Goal: Information Seeking & Learning: Learn about a topic

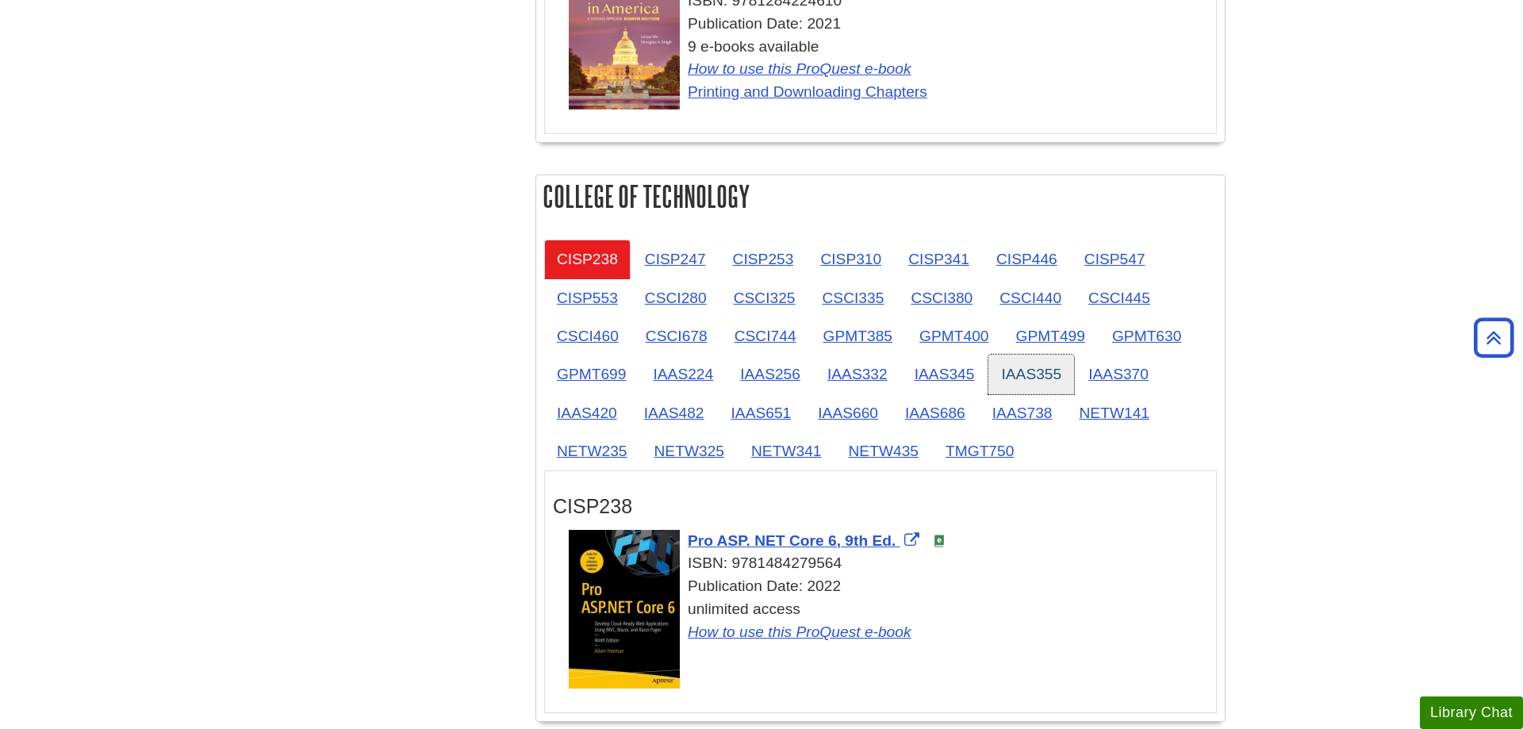
scroll to position [1942, 0]
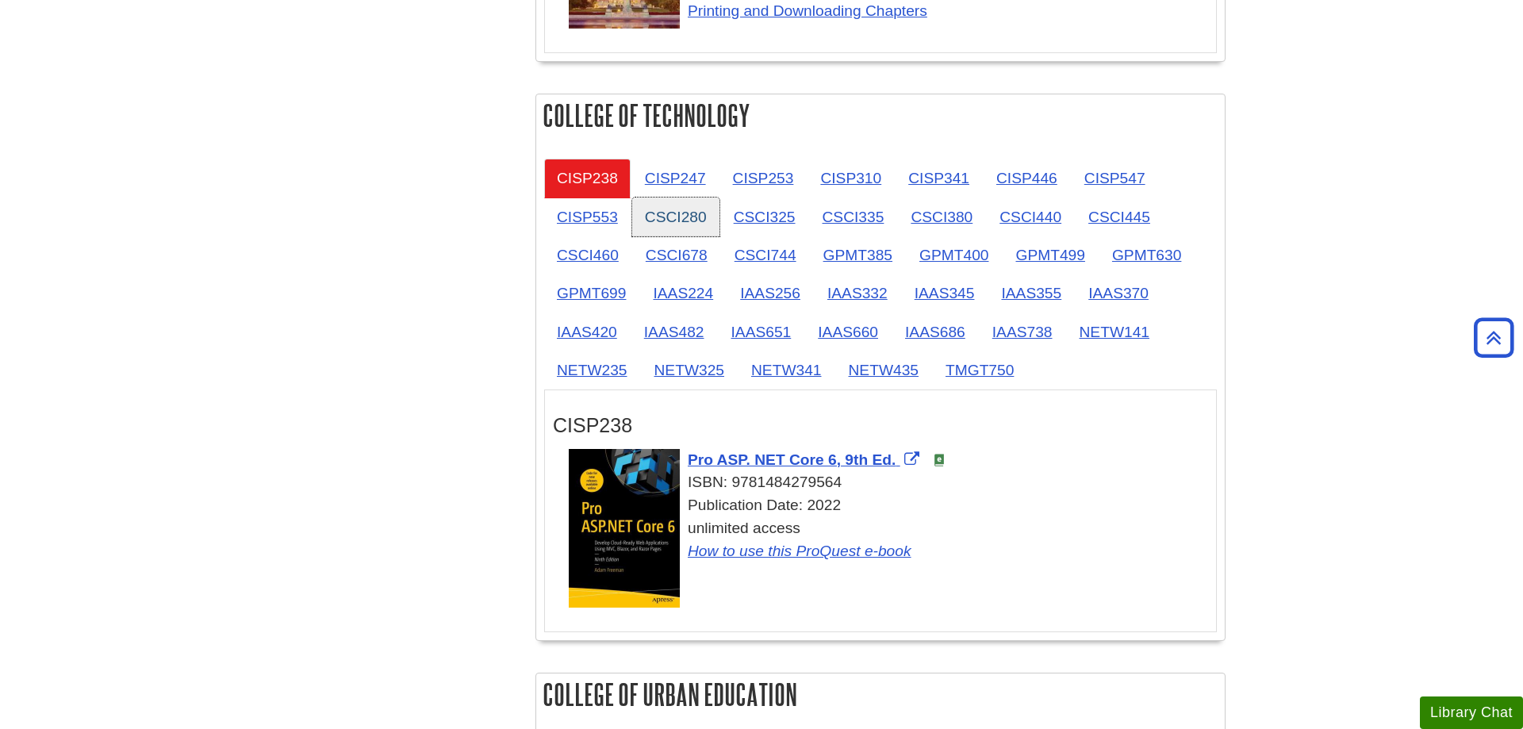
click at [662, 219] on link "CSCI280" at bounding box center [675, 217] width 87 height 39
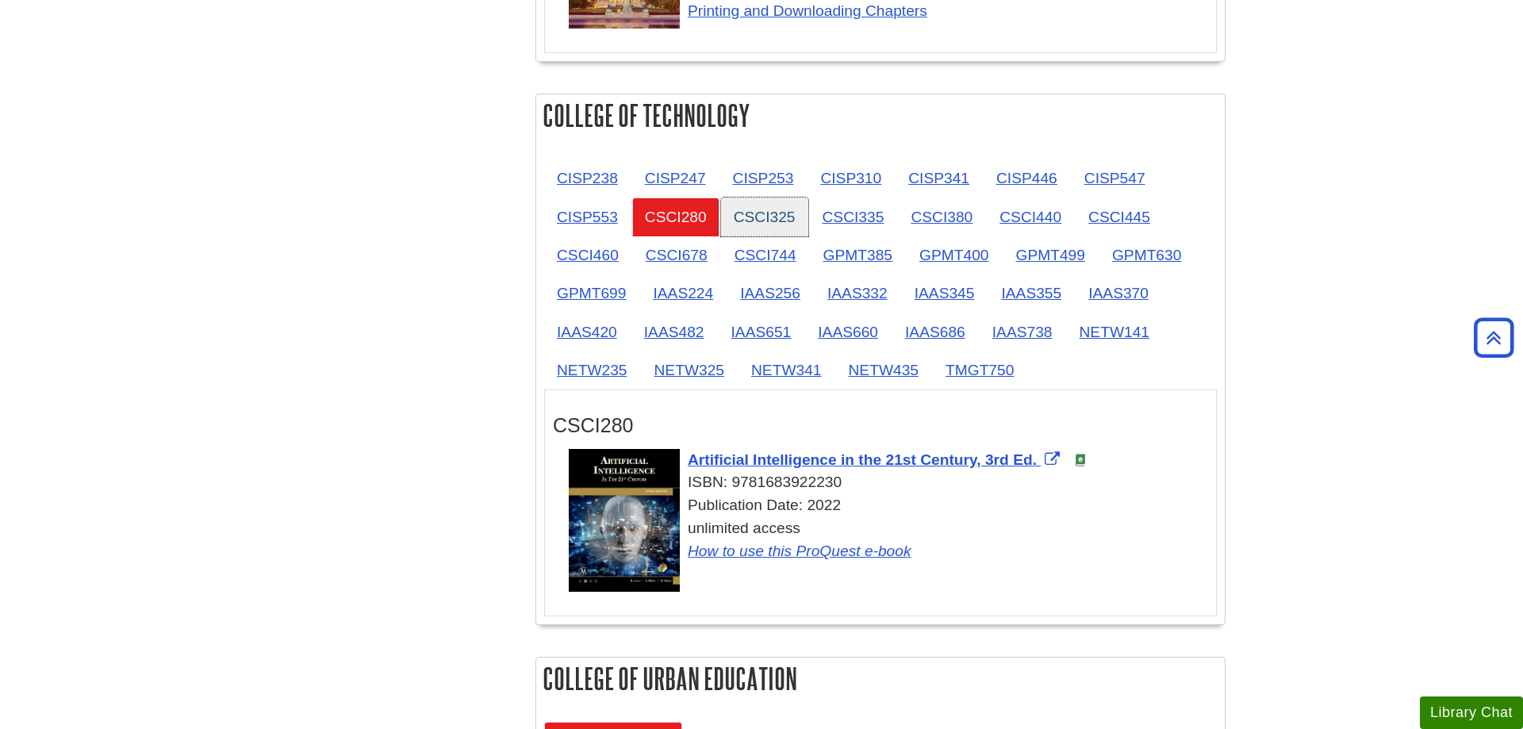
click at [756, 219] on link "CSCI325" at bounding box center [764, 217] width 87 height 39
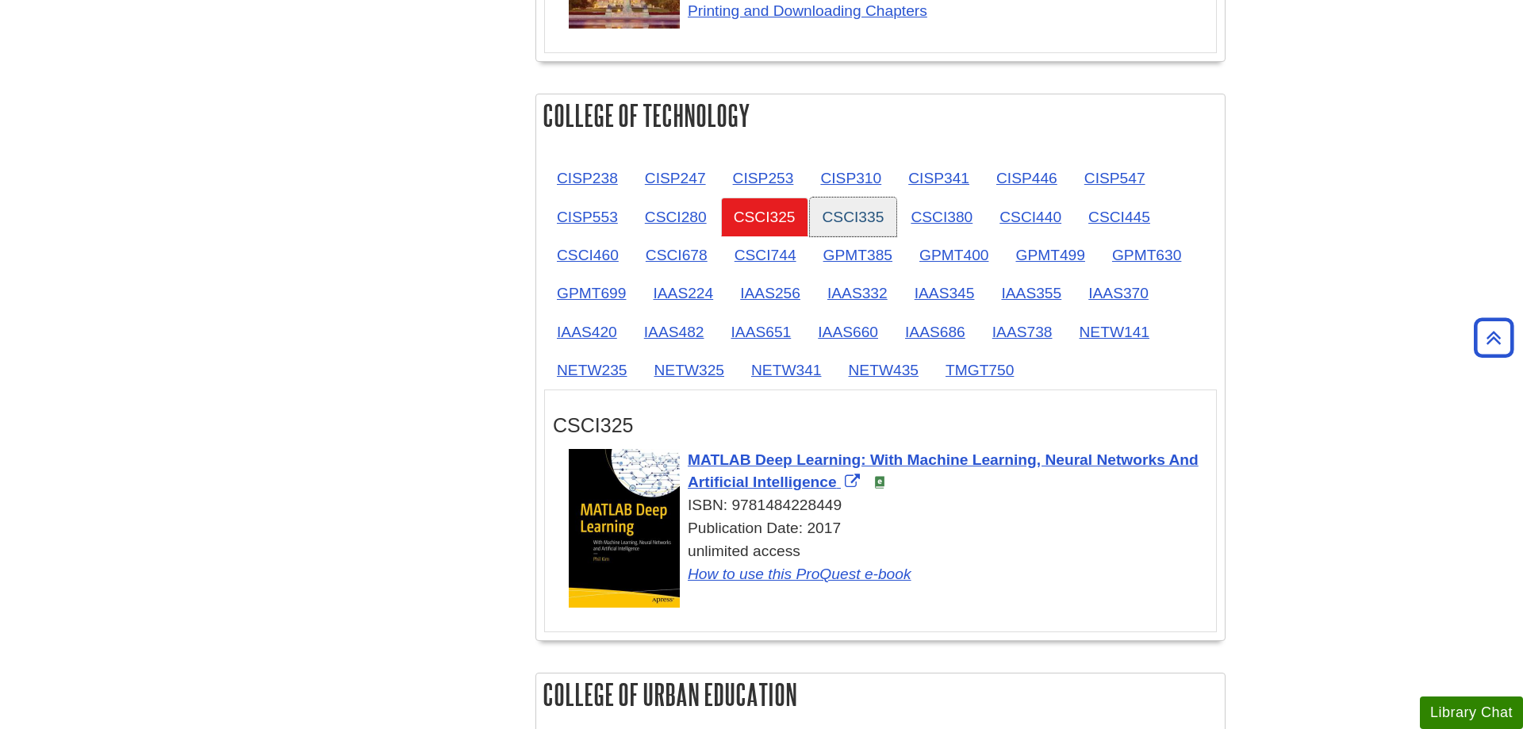
click at [827, 221] on link "CSCI335" at bounding box center [853, 217] width 87 height 39
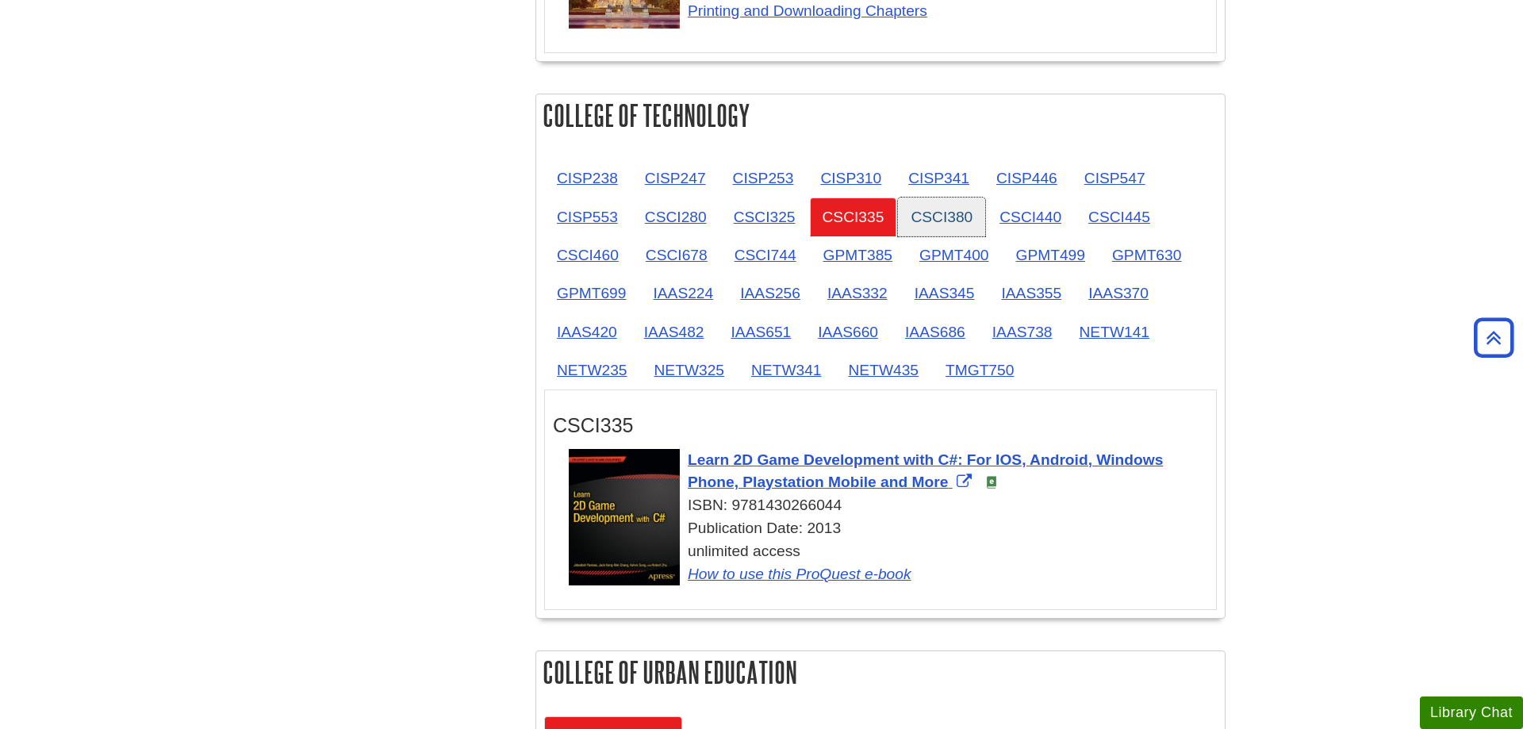
click at [919, 217] on link "CSCI380" at bounding box center [941, 217] width 87 height 39
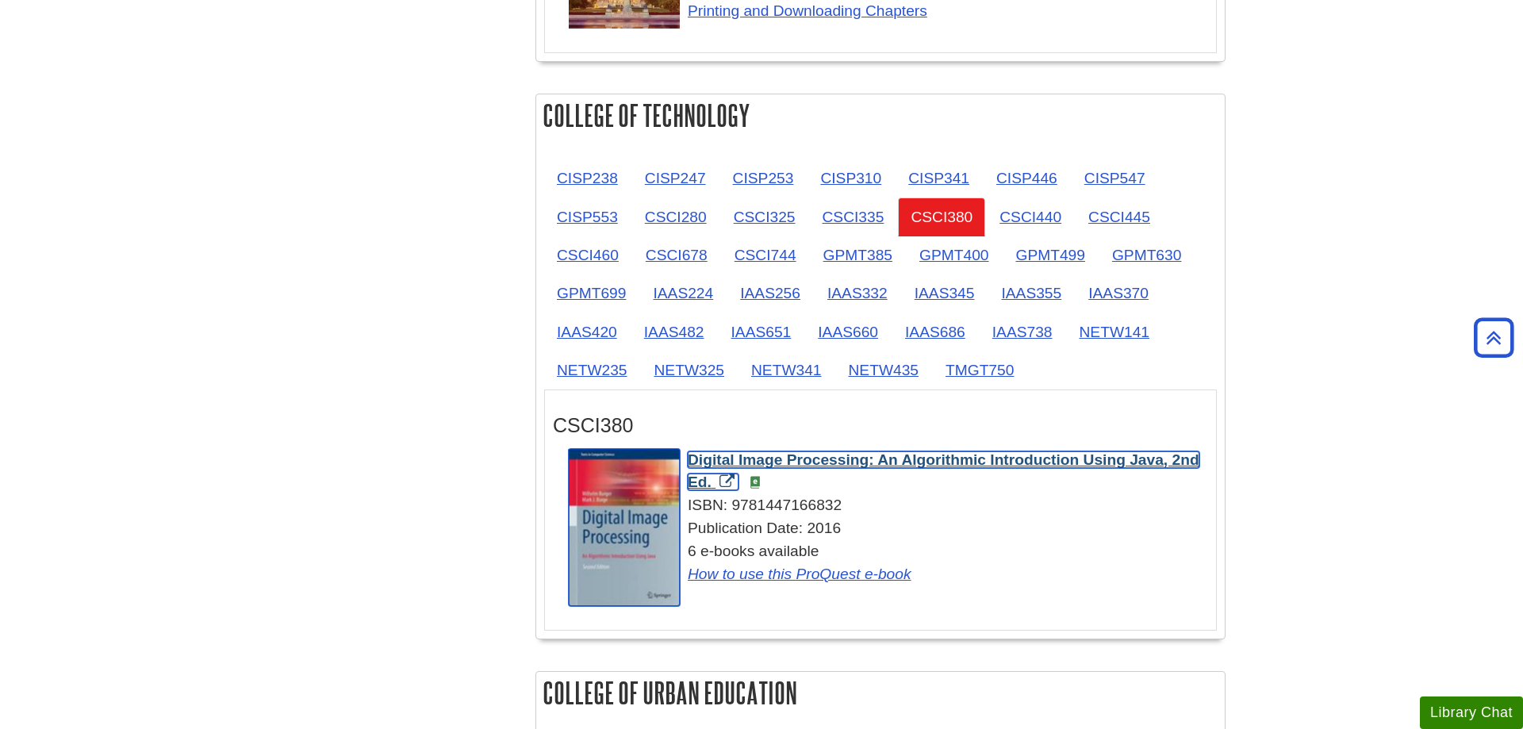
click at [1120, 466] on span "Digital Image Processing: An Algorithmic Introduction Using Java, 2nd Ed." at bounding box center [944, 471] width 512 height 40
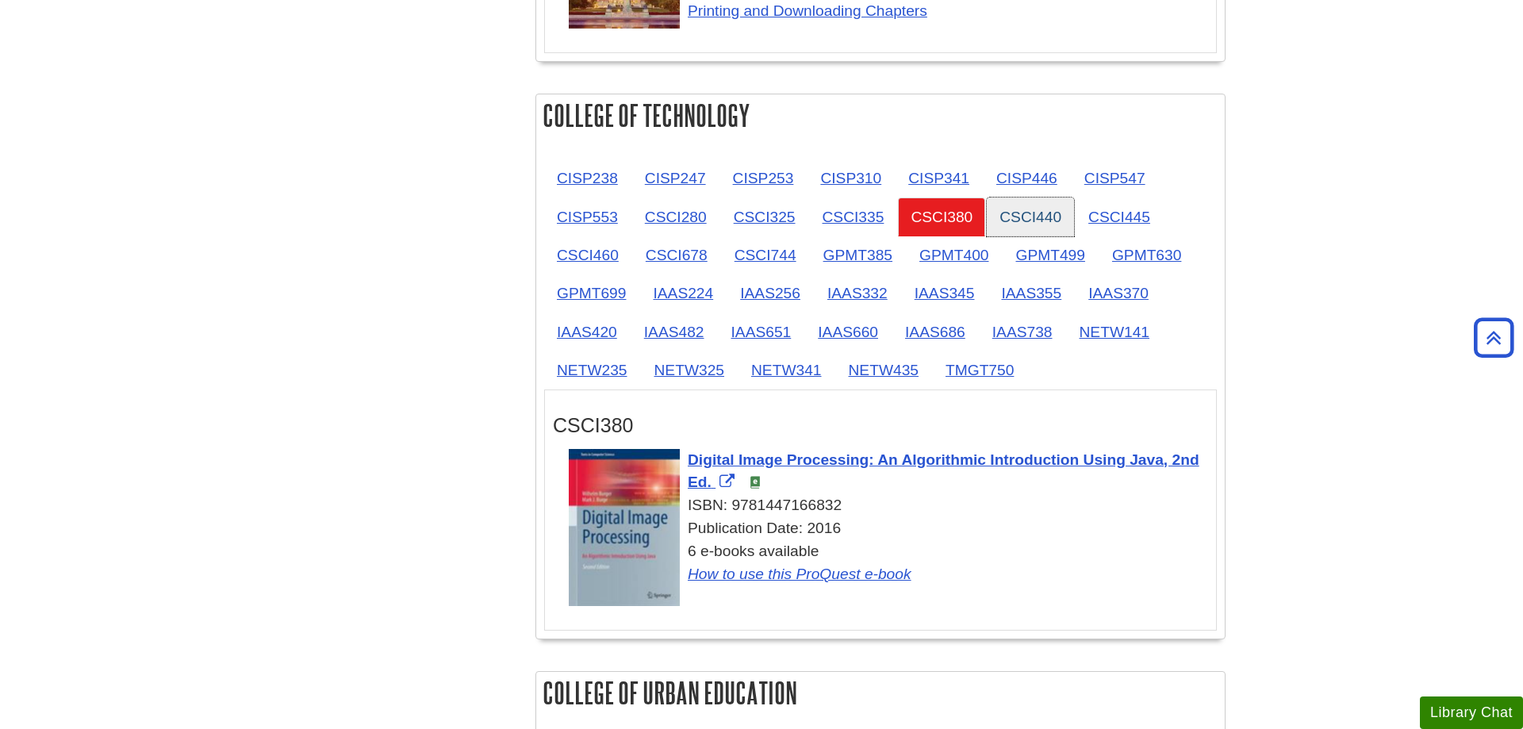
click at [1041, 210] on link "CSCI440" at bounding box center [1030, 217] width 87 height 39
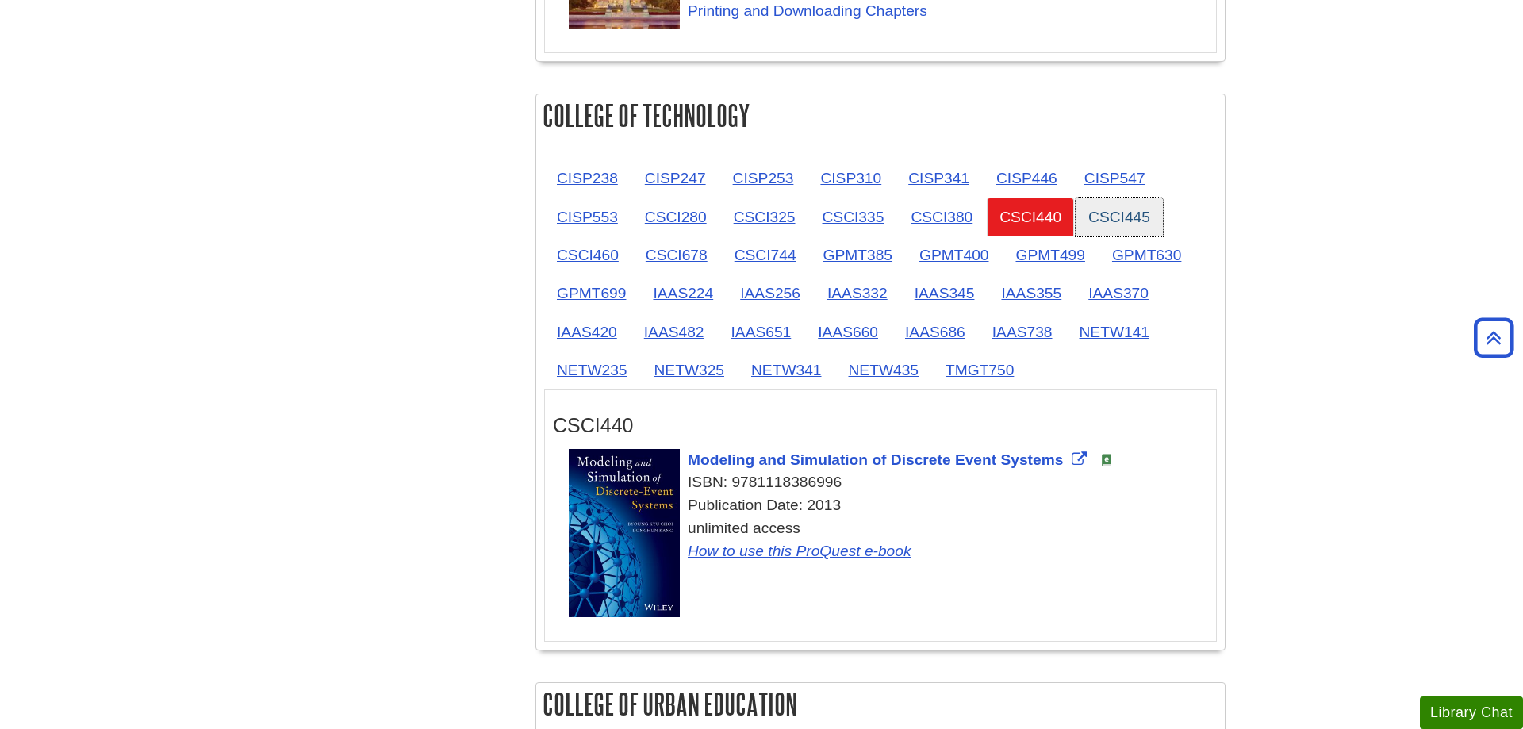
click at [1145, 214] on link "CSCI445" at bounding box center [1119, 217] width 87 height 39
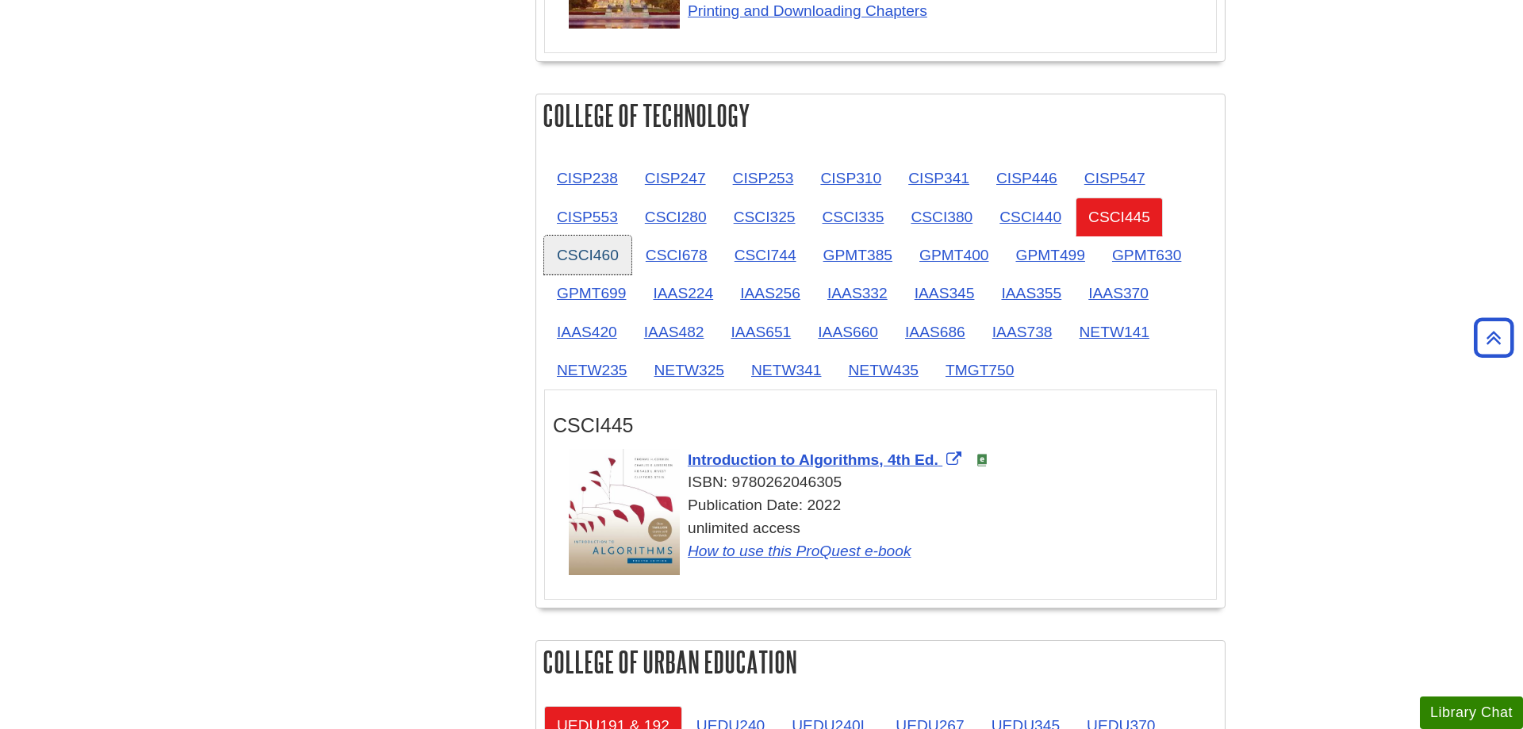
click at [603, 250] on link "CSCI460" at bounding box center [587, 255] width 87 height 39
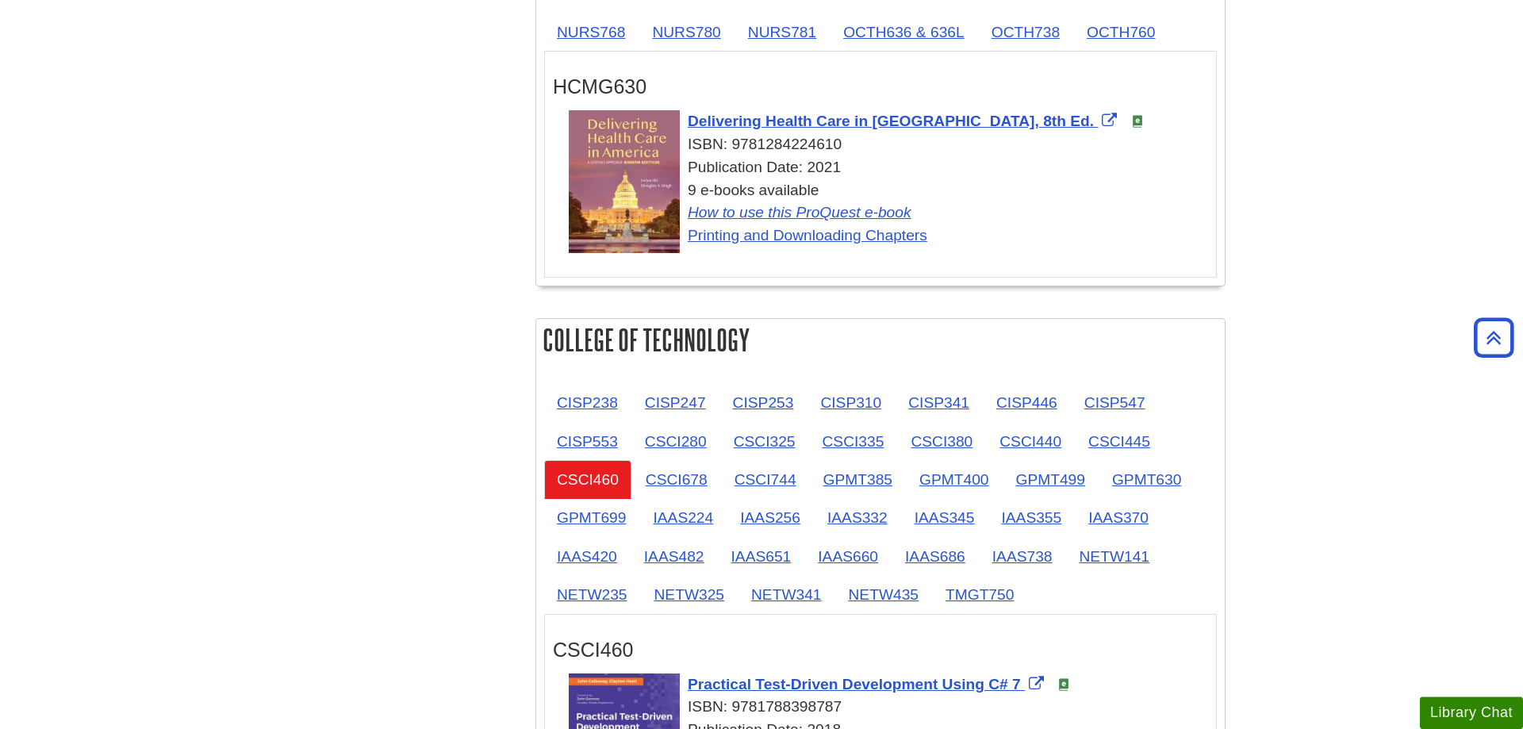
scroll to position [1618, 0]
